Goal: Task Accomplishment & Management: Manage account settings

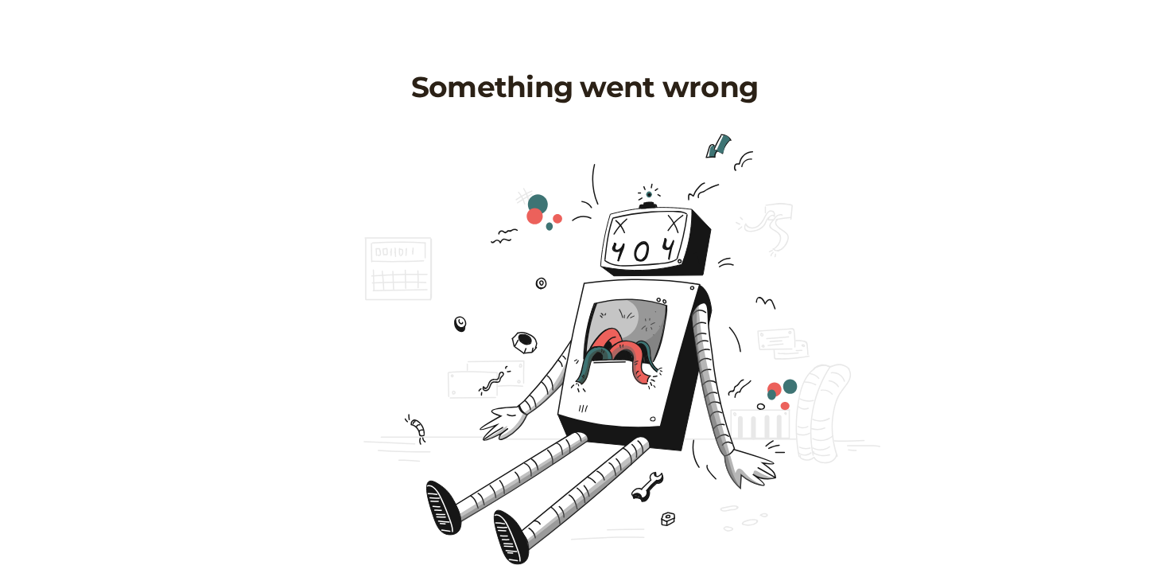
click at [637, 294] on div at bounding box center [585, 355] width 636 height 477
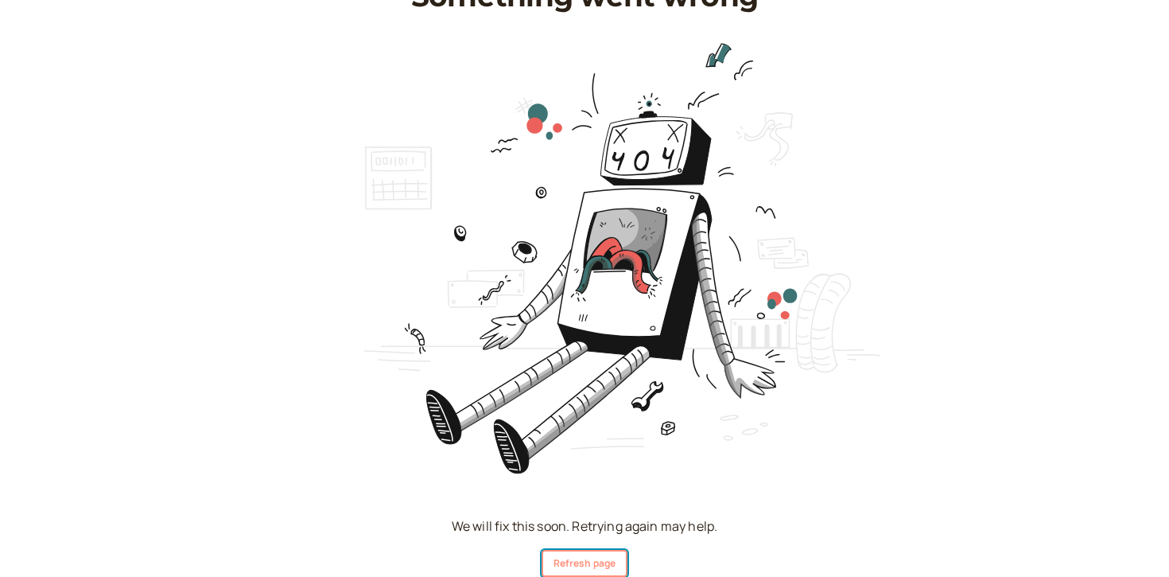
click at [579, 566] on button "Refresh page" at bounding box center [585, 563] width 86 height 27
